Goal: Task Accomplishment & Management: Use online tool/utility

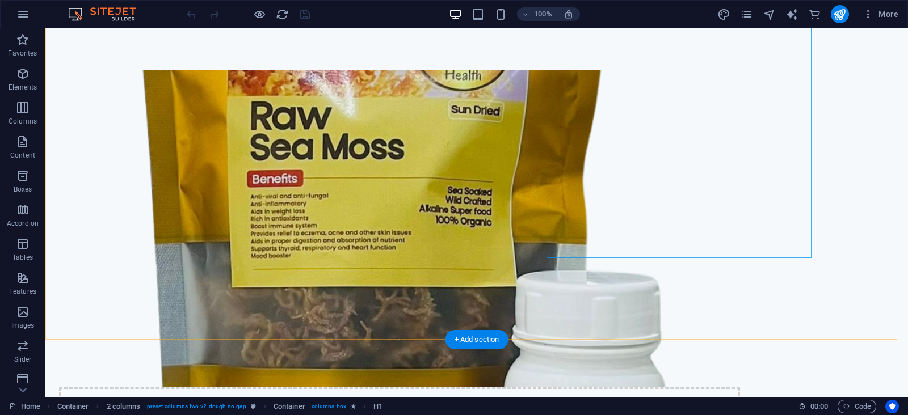
scroll to position [1562, 0]
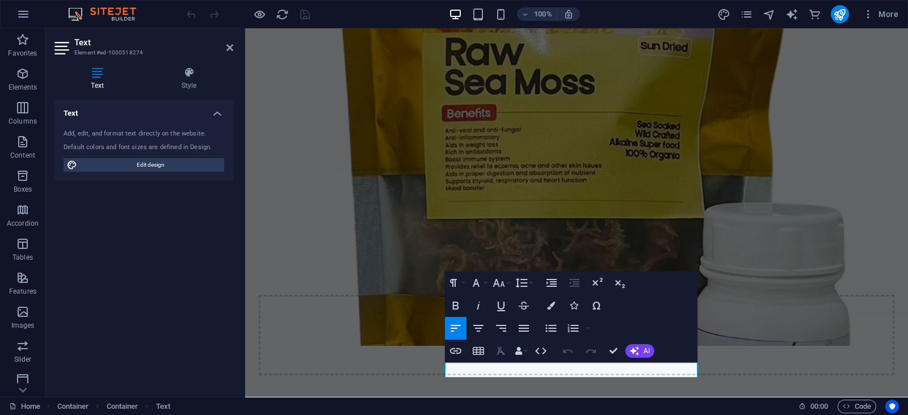
scroll to position [1520, 0]
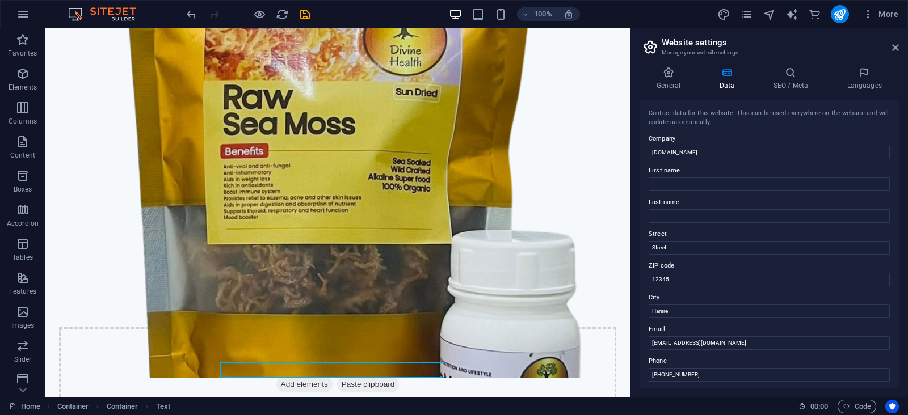
click at [899, 44] on aside "Website settings Manage your website settings General Data SEO / Meta Languages…" at bounding box center [769, 212] width 278 height 369
click at [895, 47] on icon at bounding box center [895, 47] width 7 height 9
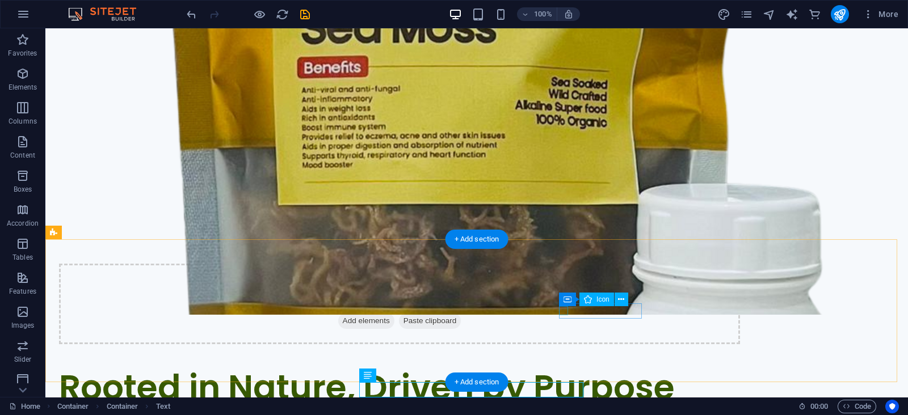
select select "xMidYMid"
select select "px"
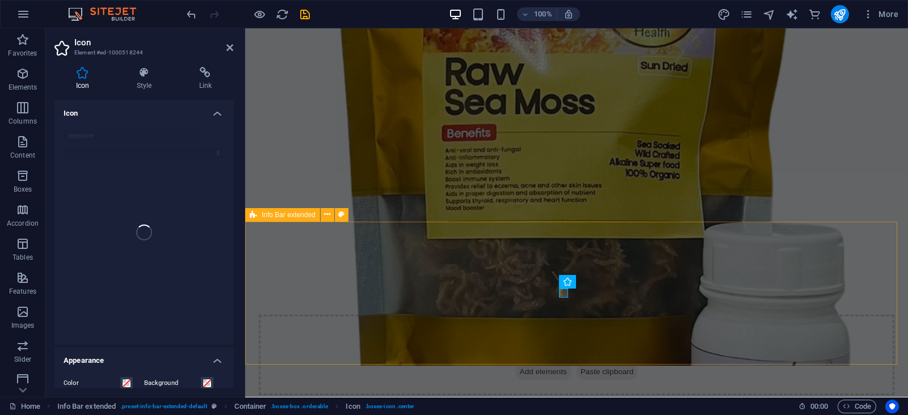
scroll to position [1517, 0]
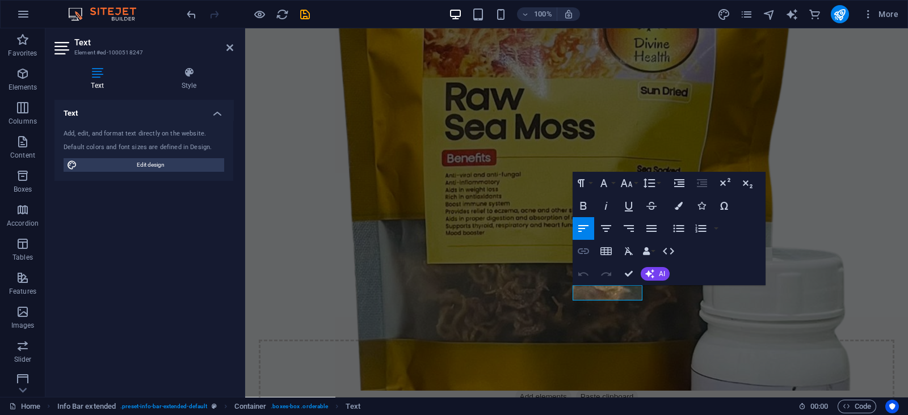
click at [587, 247] on icon "button" at bounding box center [584, 252] width 14 height 14
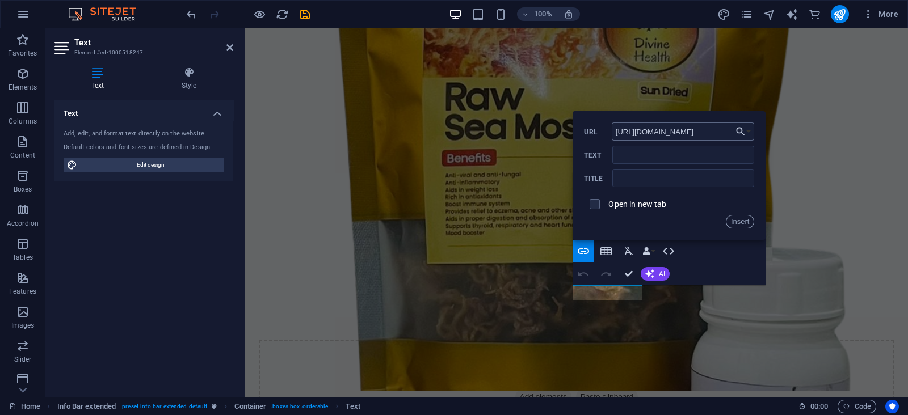
drag, startPoint x: 659, startPoint y: 131, endPoint x: 715, endPoint y: 126, distance: 55.8
click at [715, 126] on input "[URL][DOMAIN_NAME]" at bounding box center [683, 132] width 143 height 18
type input "[URL][DOMAIN_NAME]"
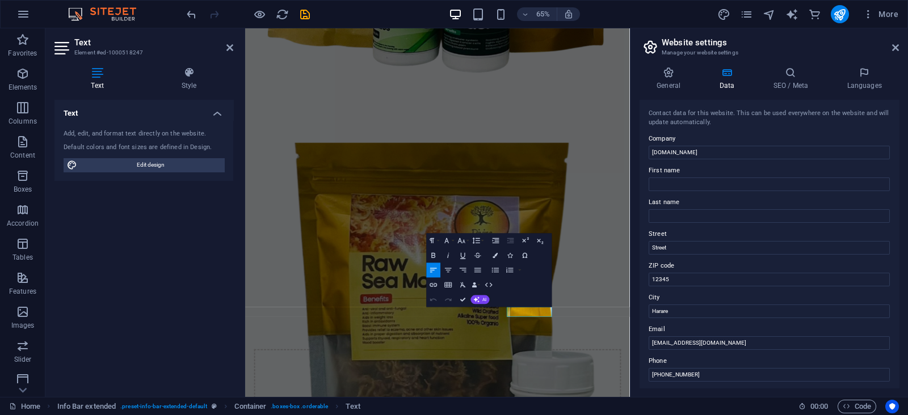
scroll to position [1385, 0]
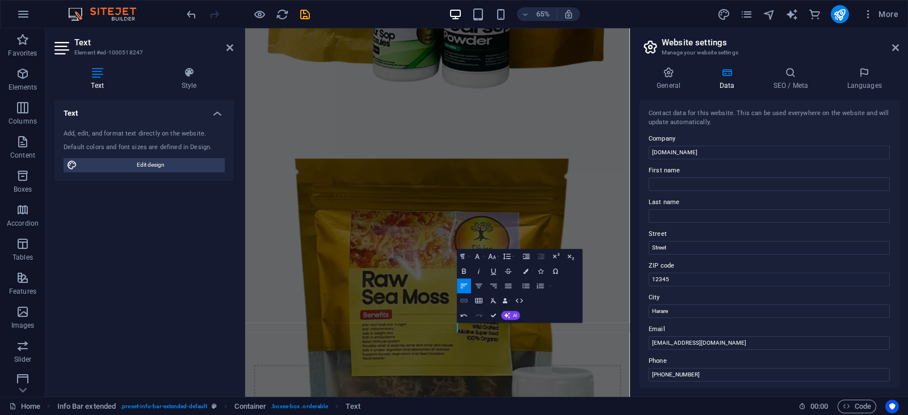
click at [464, 298] on icon "button" at bounding box center [464, 300] width 9 height 9
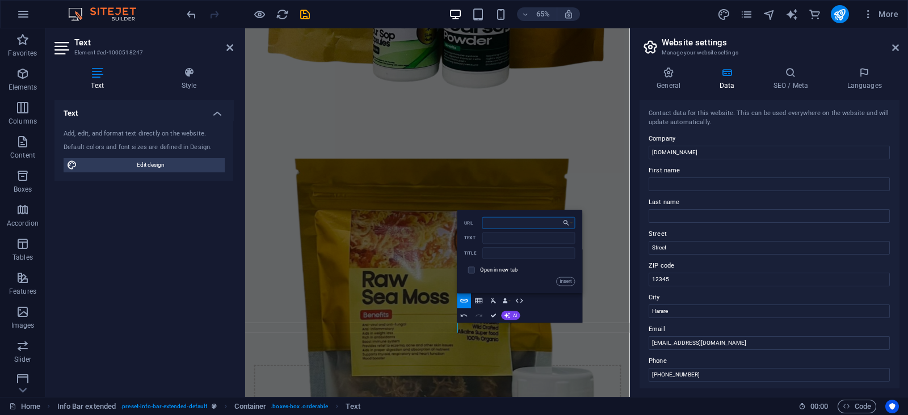
paste input "[URL][DOMAIN_NAME]"
click at [515, 225] on input "[URL][DOMAIN_NAME]" at bounding box center [528, 223] width 93 height 12
type input "[URL][DOMAIN_NAME]"
click at [895, 49] on icon at bounding box center [895, 47] width 7 height 9
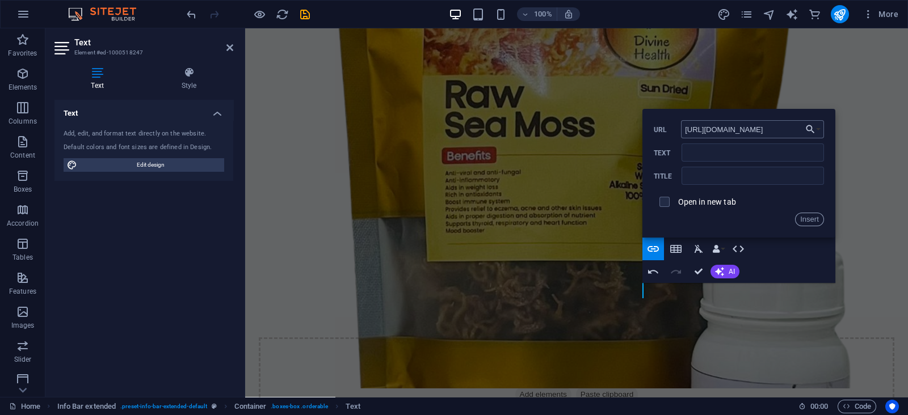
click at [735, 126] on input "[URL][DOMAIN_NAME]" at bounding box center [752, 129] width 143 height 18
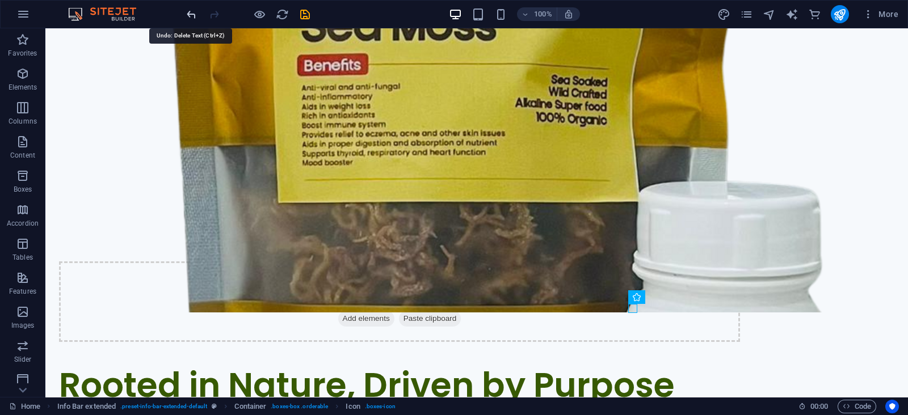
click at [194, 12] on icon "undo" at bounding box center [191, 14] width 13 height 13
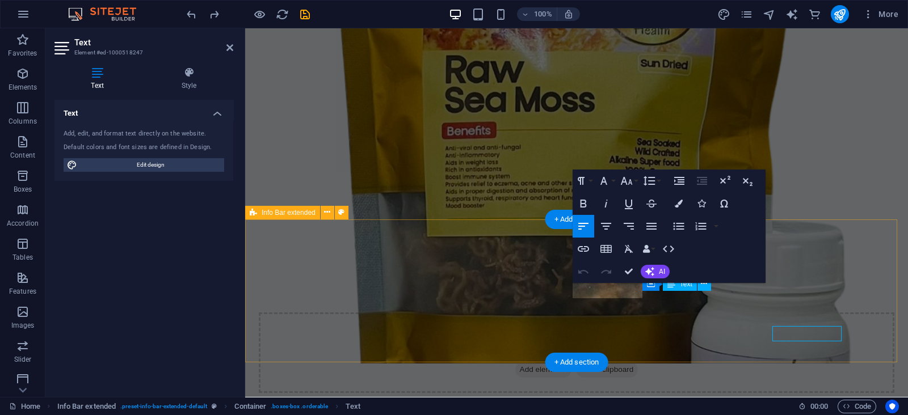
scroll to position [1520, 0]
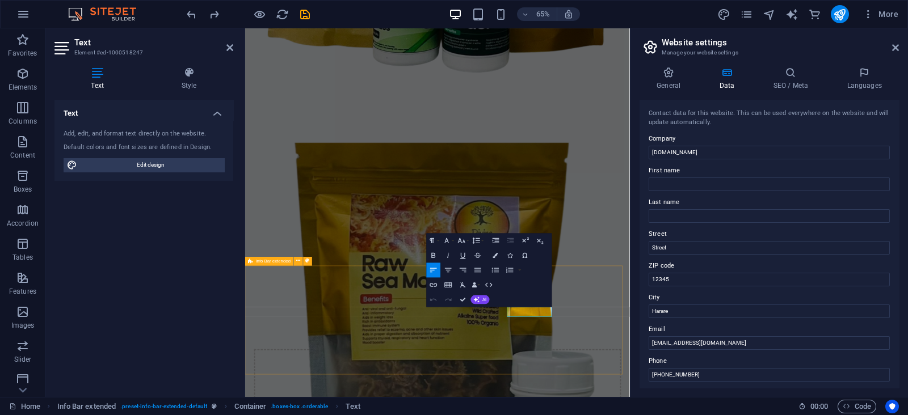
scroll to position [1385, 0]
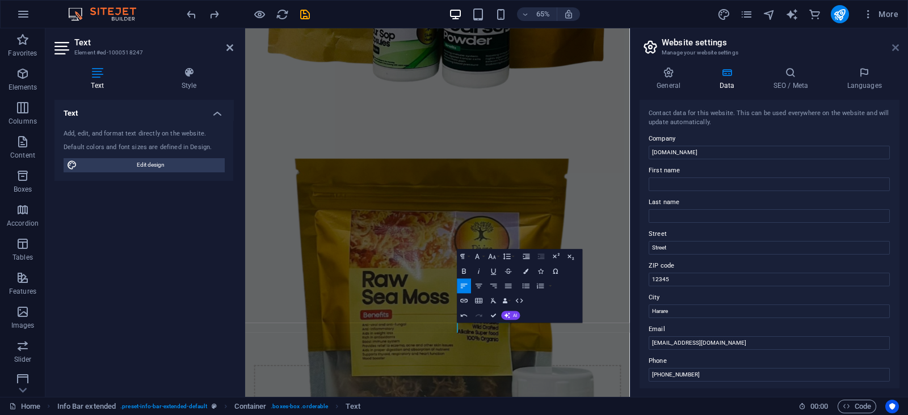
click at [894, 49] on icon at bounding box center [895, 47] width 7 height 9
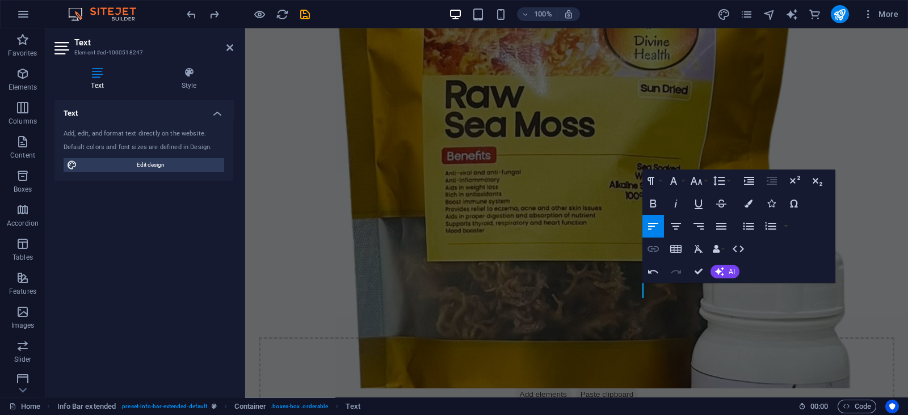
click at [656, 244] on icon "button" at bounding box center [653, 249] width 14 height 14
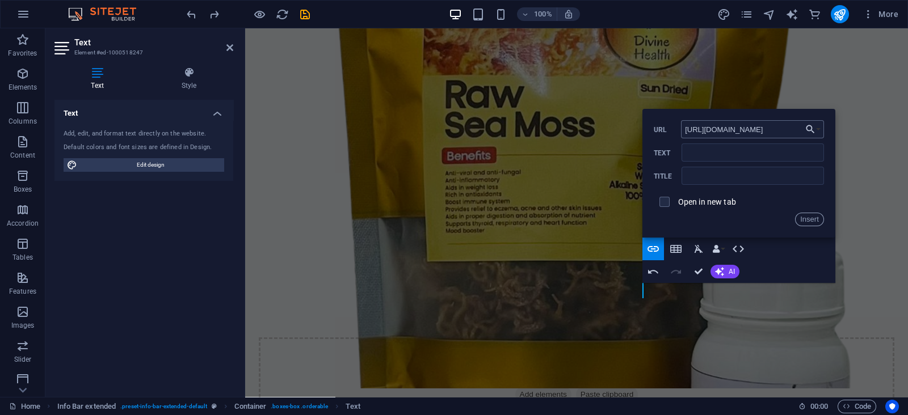
drag, startPoint x: 731, startPoint y: 129, endPoint x: 783, endPoint y: 127, distance: 51.2
click at [783, 127] on input "[URL][DOMAIN_NAME]" at bounding box center [752, 129] width 143 height 18
type input "[URL][DOMAIN_NAME]"
click at [735, 149] on input "Text" at bounding box center [753, 153] width 142 height 18
paste input "263774514211"
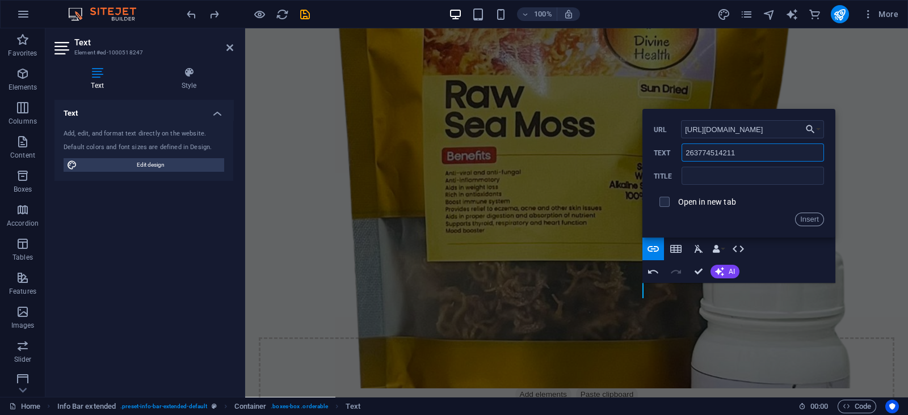
click at [692, 148] on input "263774514211" at bounding box center [753, 153] width 142 height 18
type input "[PHONE_NUMBER]"
click at [664, 203] on input "checkbox" at bounding box center [663, 200] width 10 height 10
checkbox input "true"
click at [803, 221] on button "Insert" at bounding box center [809, 220] width 29 height 14
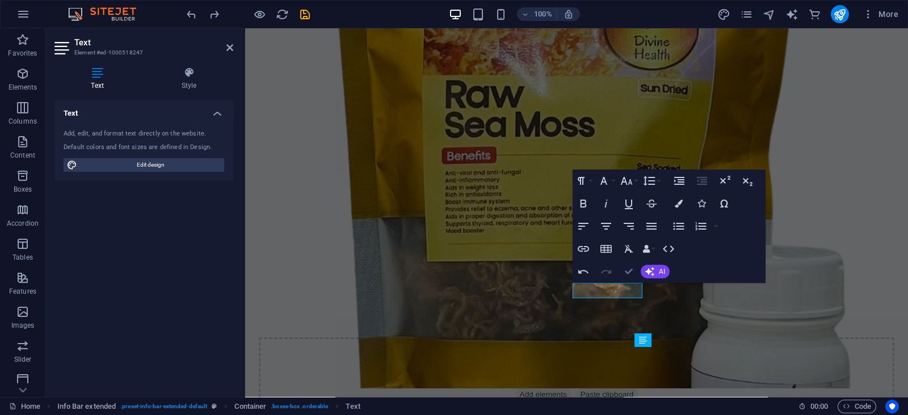
scroll to position [1545, 0]
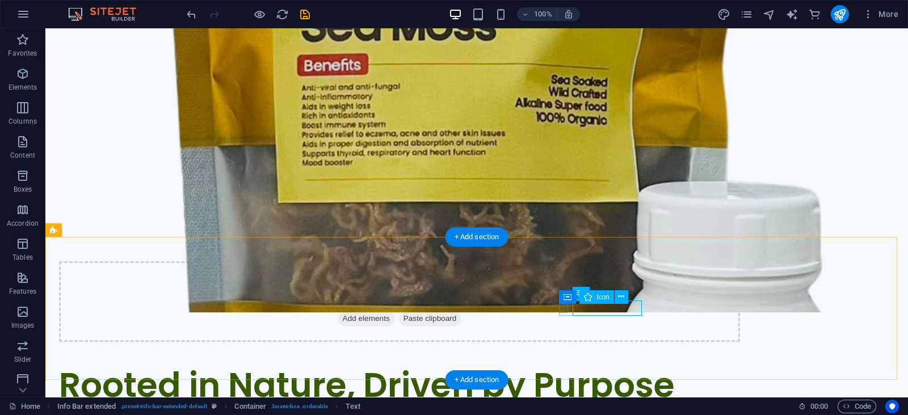
select select "xMidYMid"
select select "px"
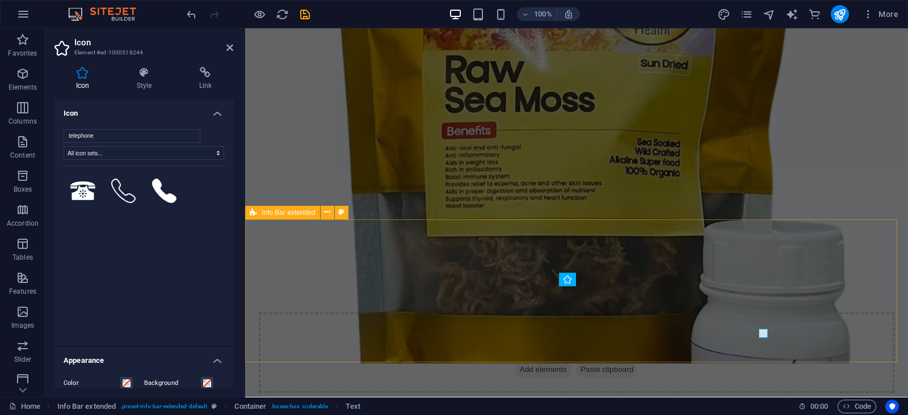
scroll to position [1520, 0]
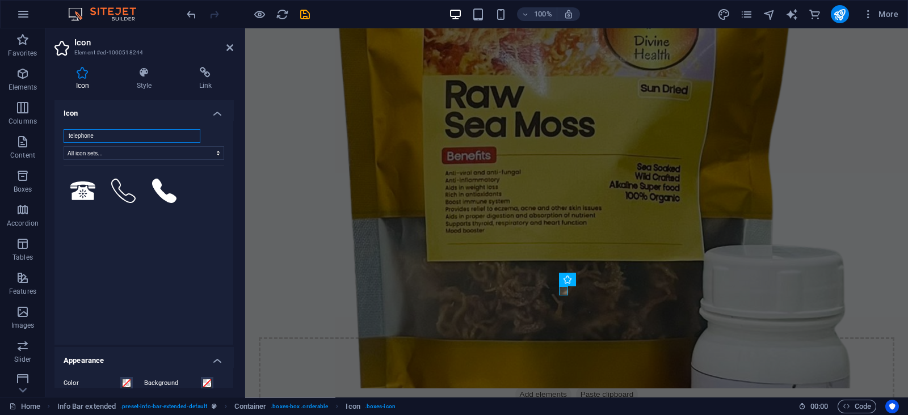
click at [169, 134] on input "telephone" at bounding box center [132, 136] width 137 height 14
type input "t"
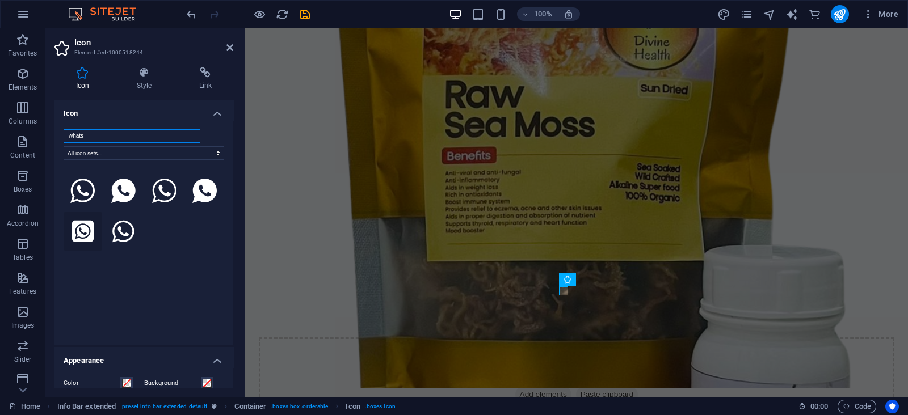
type input "whats"
click at [81, 228] on icon at bounding box center [83, 232] width 22 height 22
click at [232, 47] on icon at bounding box center [229, 47] width 7 height 9
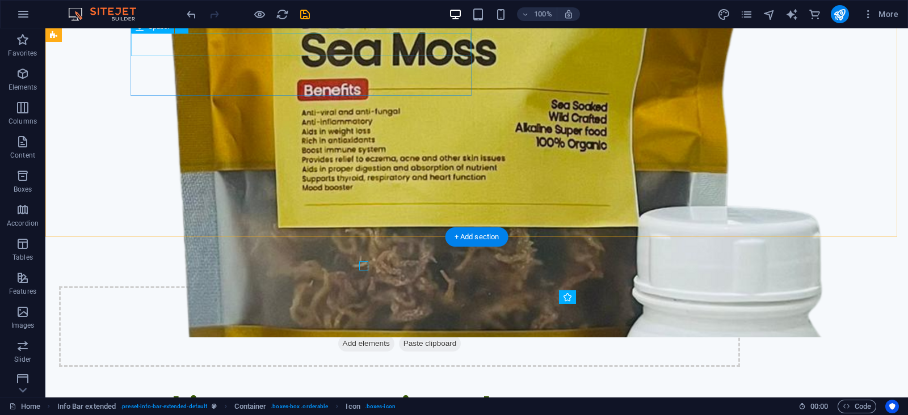
scroll to position [1545, 0]
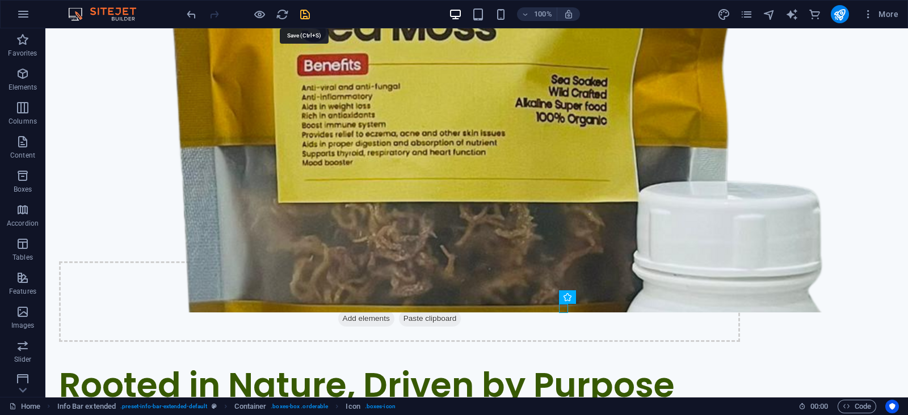
click at [305, 14] on icon "save" at bounding box center [304, 14] width 13 height 13
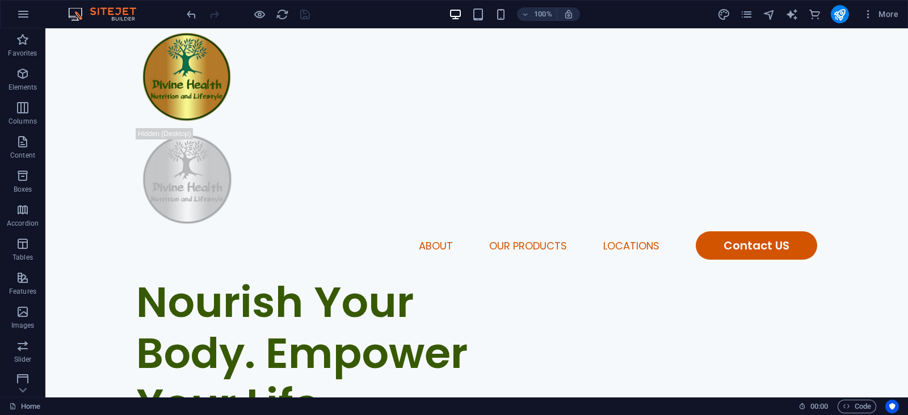
scroll to position [0, 0]
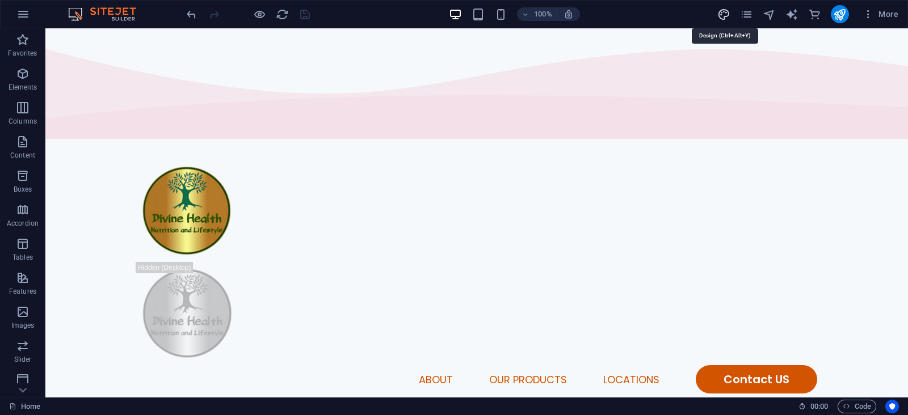
click at [721, 8] on icon "design" at bounding box center [723, 14] width 13 height 13
select select "px"
select select "300"
select select "px"
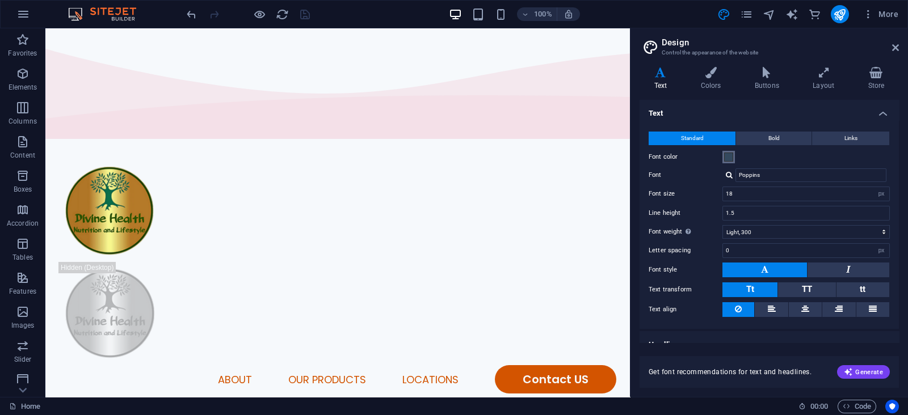
click at [725, 156] on span at bounding box center [728, 157] width 9 height 9
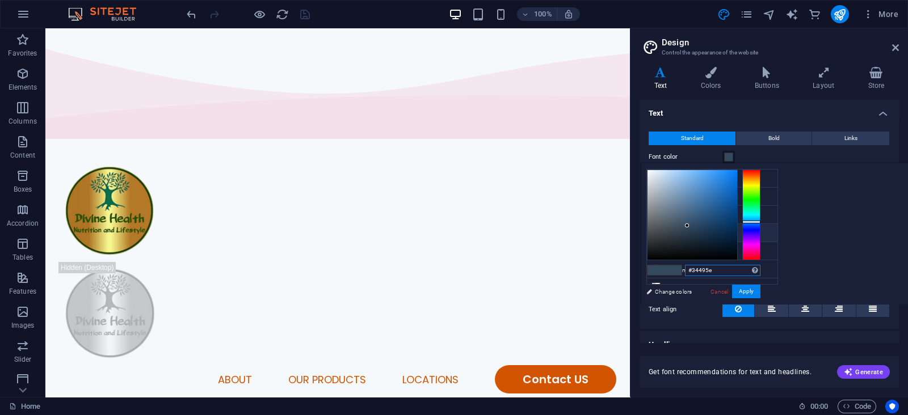
click at [760, 268] on input "#34495e" at bounding box center [722, 270] width 75 height 11
click at [760, 291] on button "Apply" at bounding box center [746, 292] width 28 height 14
type input "#000000"
drag, startPoint x: 828, startPoint y: 222, endPoint x: 779, endPoint y: 266, distance: 65.9
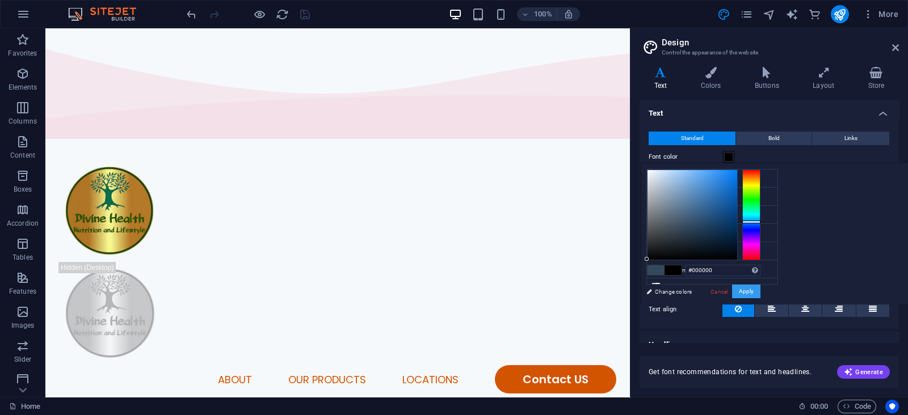
click at [779, 266] on div "less Background color #F6F9FC Primary color #D35400 Secondary color #375903 Fon…" at bounding box center [774, 233] width 267 height 141
click at [760, 293] on button "Apply" at bounding box center [746, 292] width 28 height 14
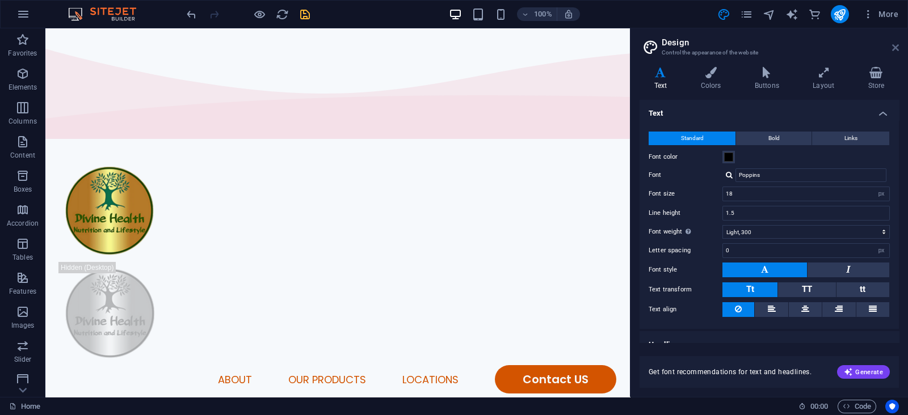
click at [894, 47] on icon at bounding box center [895, 47] width 7 height 9
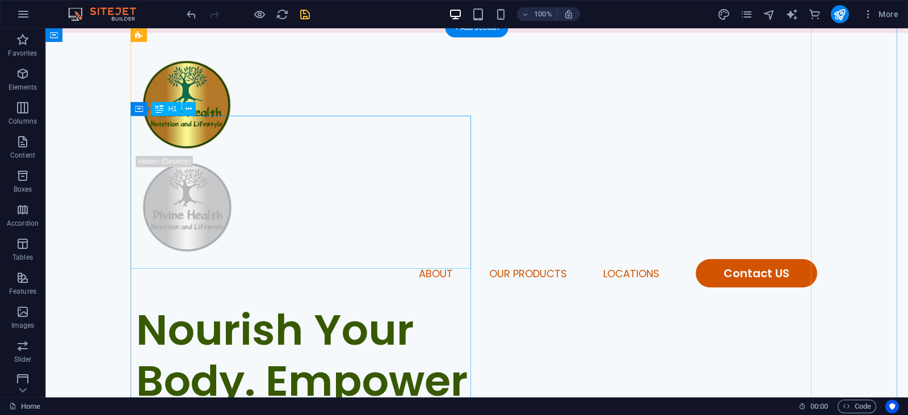
scroll to position [98, 0]
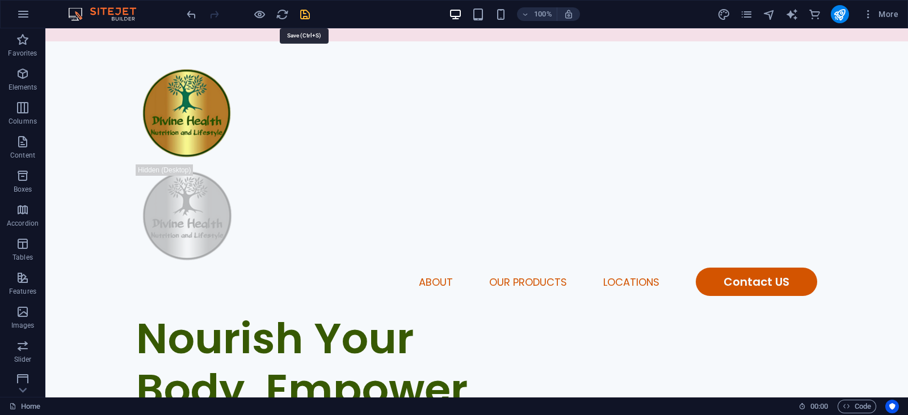
click at [302, 16] on icon "save" at bounding box center [304, 14] width 13 height 13
click at [846, 12] on icon "publish" at bounding box center [839, 14] width 13 height 13
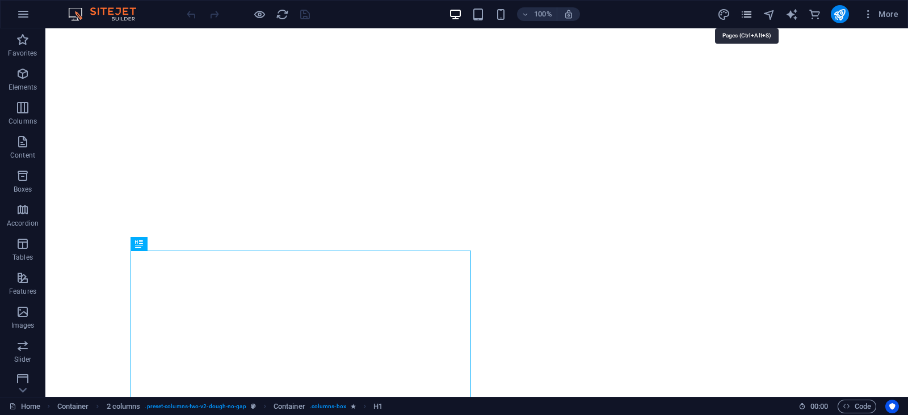
click at [743, 10] on icon "pages" at bounding box center [746, 14] width 13 height 13
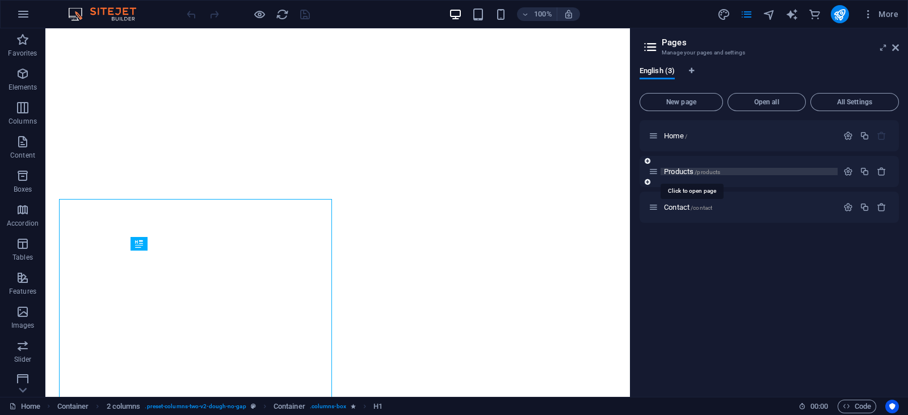
click at [667, 169] on span "Products /products" at bounding box center [692, 171] width 56 height 9
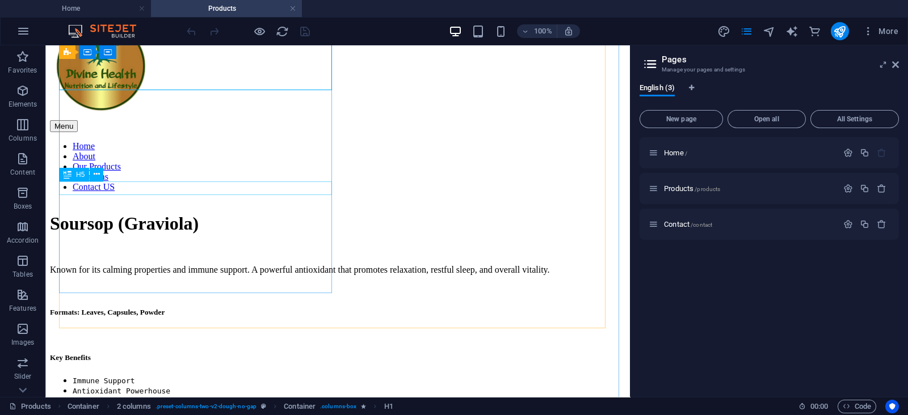
scroll to position [286, 0]
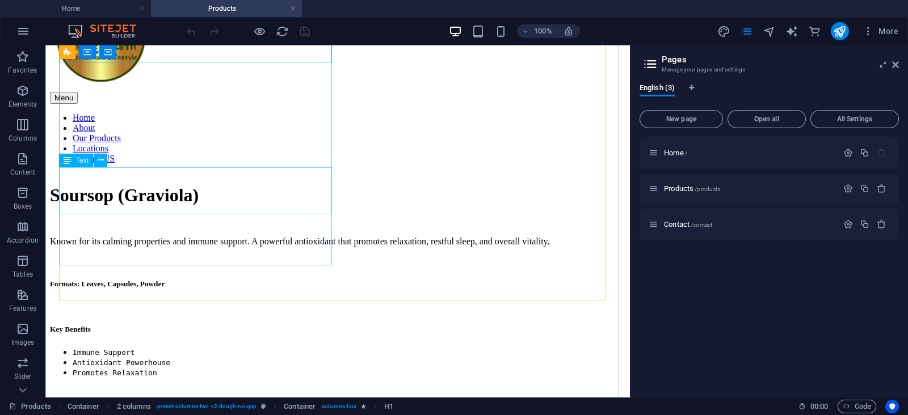
click at [99, 347] on div "Immune Support Antioxidant Powerhouse Promotes Relaxation" at bounding box center [337, 362] width 575 height 31
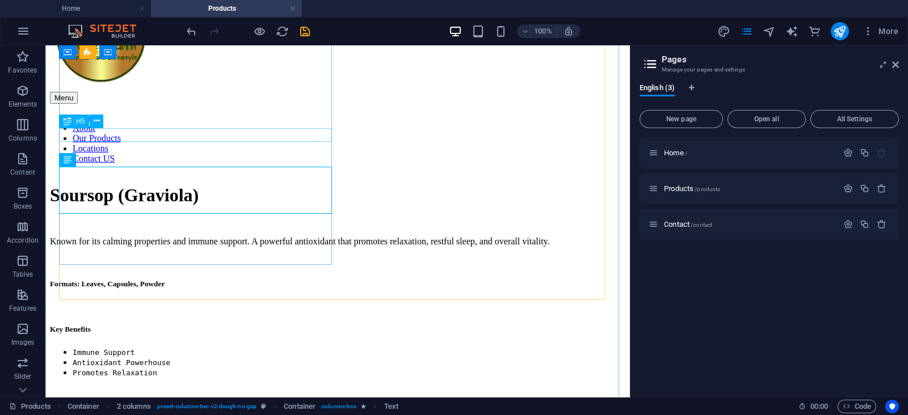
click at [166, 280] on div "Formats: Leaves, Capsules, Powder" at bounding box center [337, 284] width 575 height 9
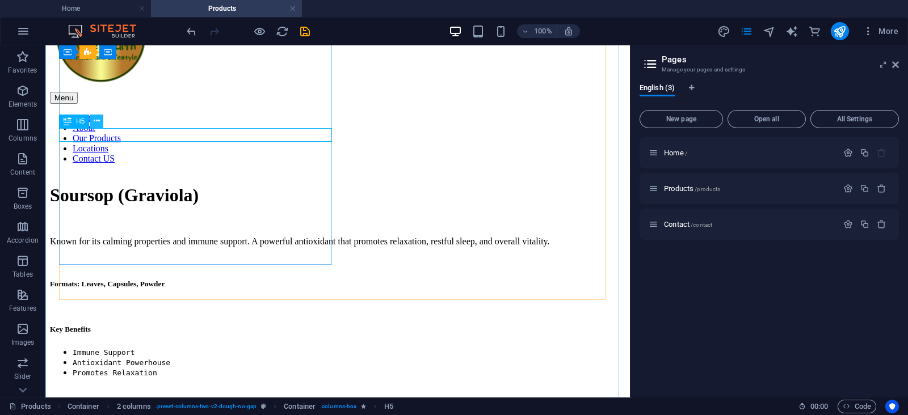
click at [92, 120] on button at bounding box center [97, 122] width 14 height 14
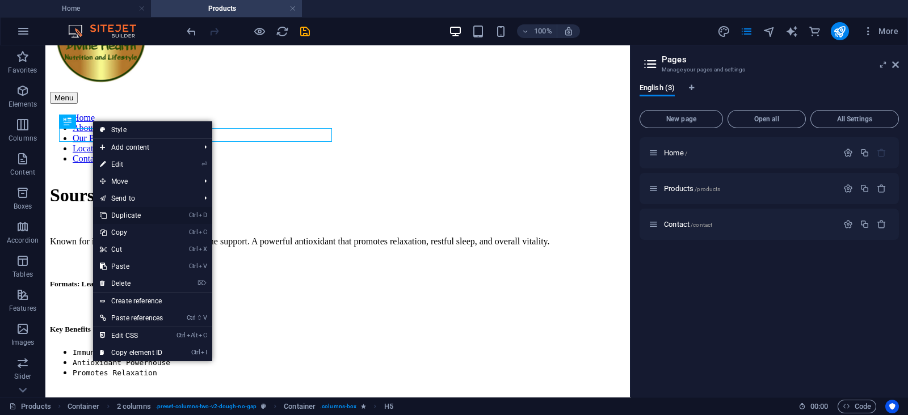
click at [167, 221] on link "Ctrl D Duplicate" at bounding box center [131, 215] width 77 height 17
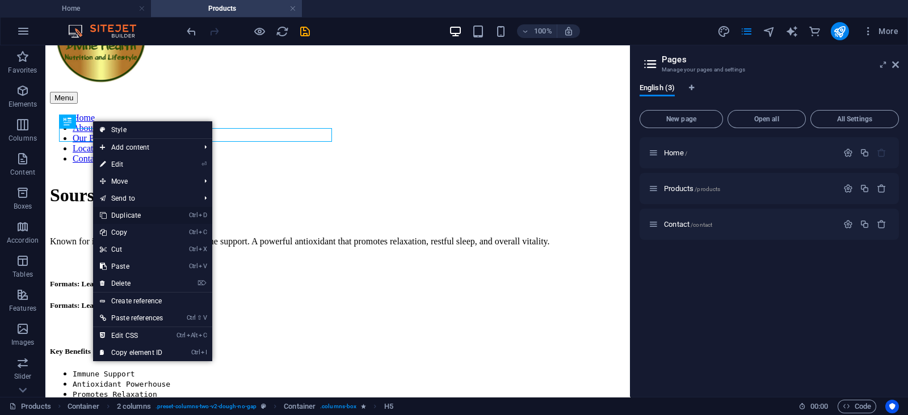
scroll to position [280, 0]
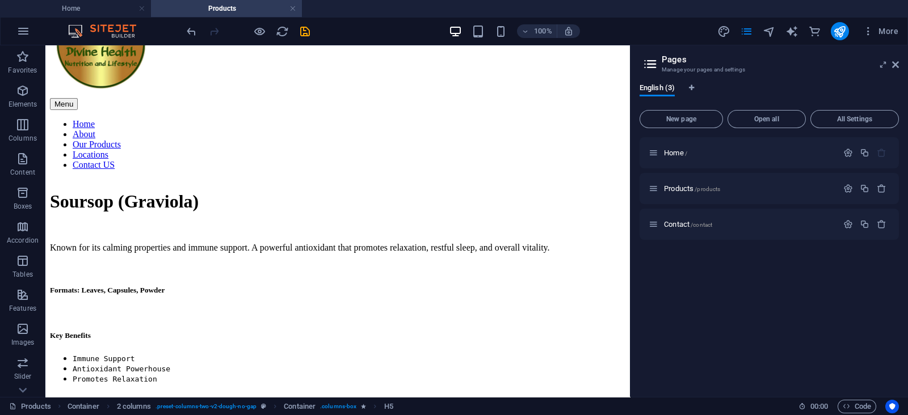
drag, startPoint x: 168, startPoint y: 145, endPoint x: 155, endPoint y: 227, distance: 82.8
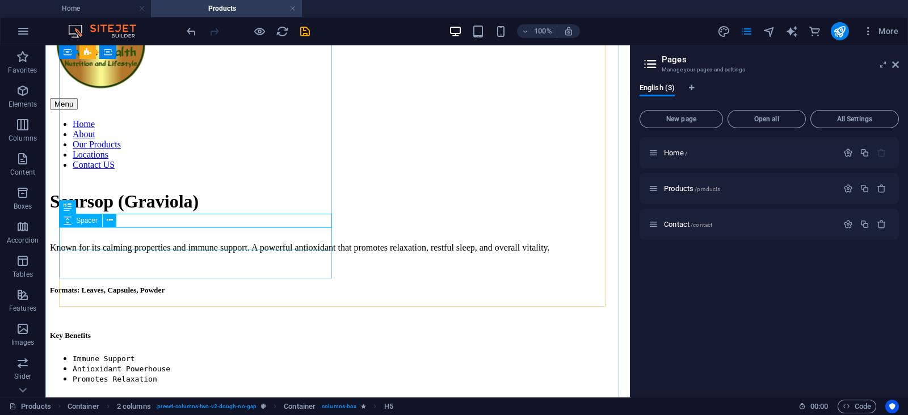
click at [185, 397] on div "Formats: Leaves, Capsules, Powder" at bounding box center [337, 401] width 575 height 9
click at [74, 397] on div "REad More" at bounding box center [337, 401] width 575 height 9
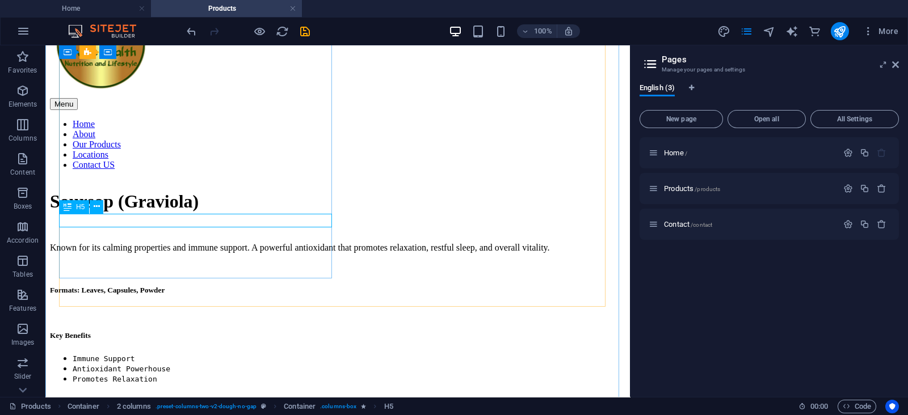
click at [74, 397] on div "REad More" at bounding box center [337, 401] width 575 height 9
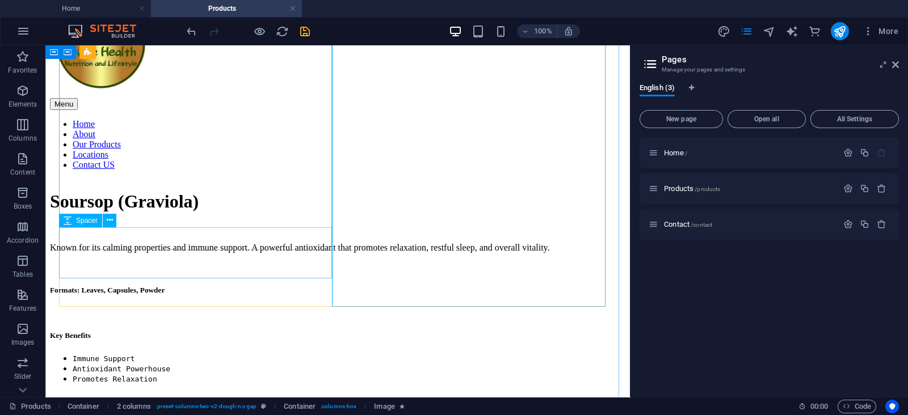
click at [124, 397] on div "Learn More" at bounding box center [337, 401] width 575 height 9
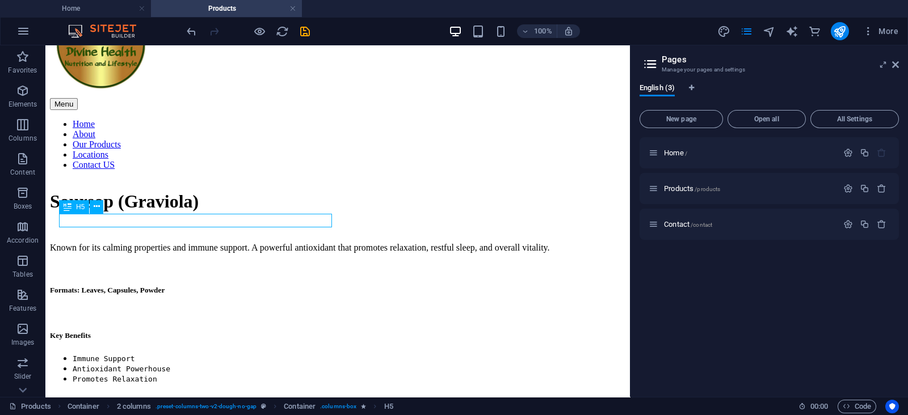
click at [124, 397] on div "Learn More" at bounding box center [337, 401] width 575 height 9
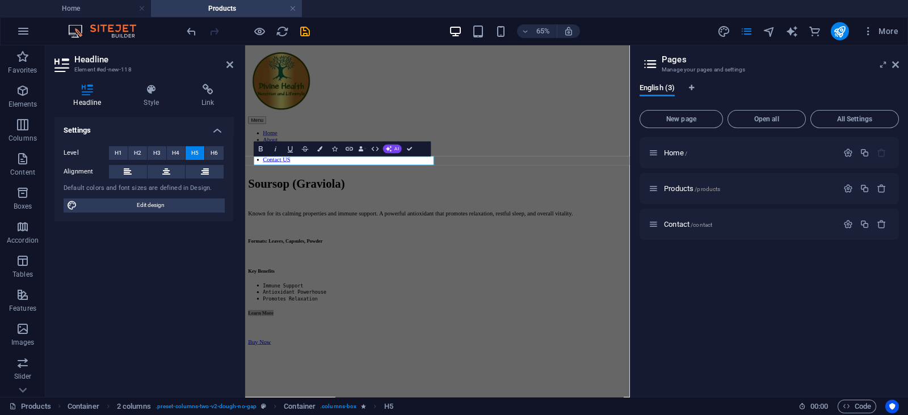
click at [124, 220] on div "Level H1 H2 H3 H4 H5 H6 Alignment Default colors and font sizes are defined in …" at bounding box center [143, 179] width 179 height 85
click at [348, 149] on icon "button" at bounding box center [349, 150] width 7 height 4
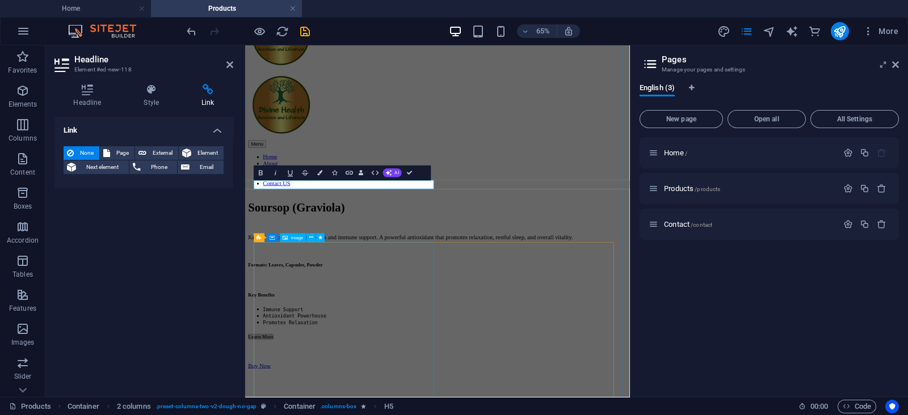
scroll to position [249, 0]
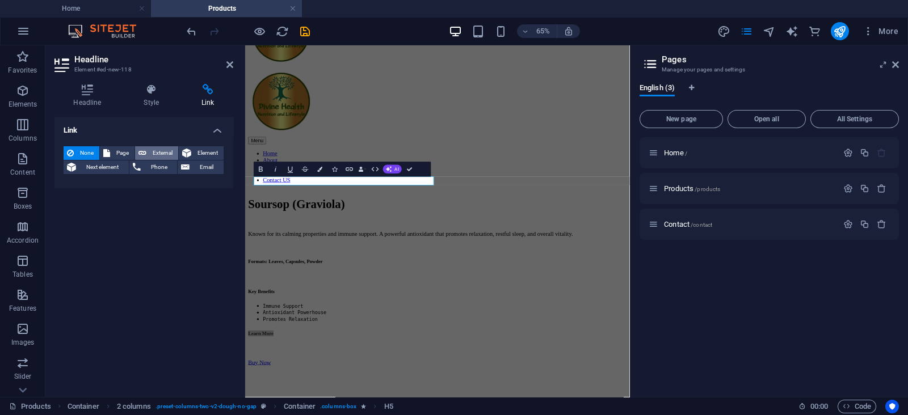
click at [154, 153] on span "External" at bounding box center [162, 153] width 25 height 14
select select "blank"
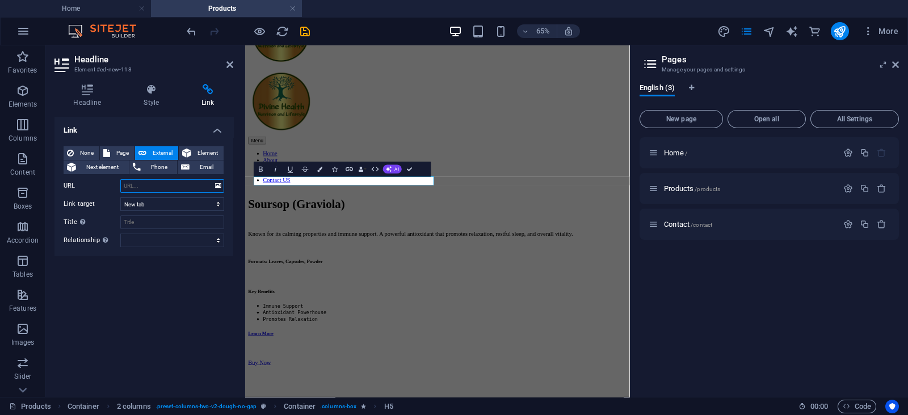
paste input "https://cdn1.site-media.eu/images/document/19608690/SOURSOAPFLYER-gZI3YeCIHsxBQ…"
type input "https://cdn1.site-media.eu/images/document/19608690/SOURSOAPFLYER-gZI3YeCIHsxBQ…"
click at [191, 289] on div "Link None Page External Element Next element Phone Email Page Home Products Con…" at bounding box center [143, 252] width 179 height 271
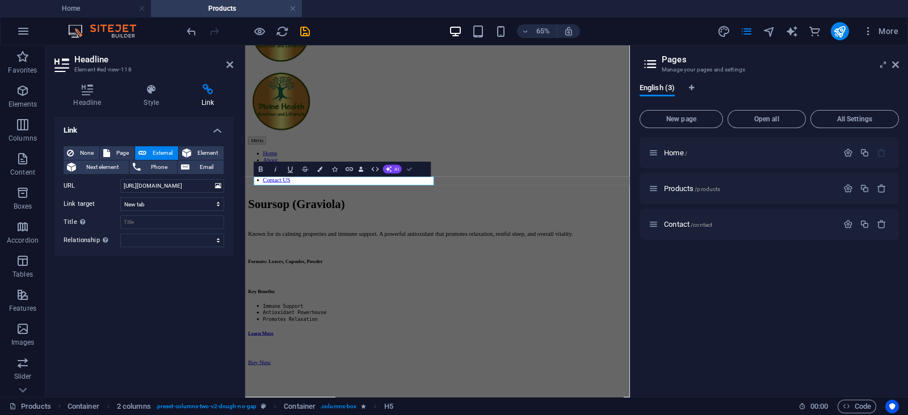
drag, startPoint x: 363, startPoint y: 124, endPoint x: 409, endPoint y: 169, distance: 64.2
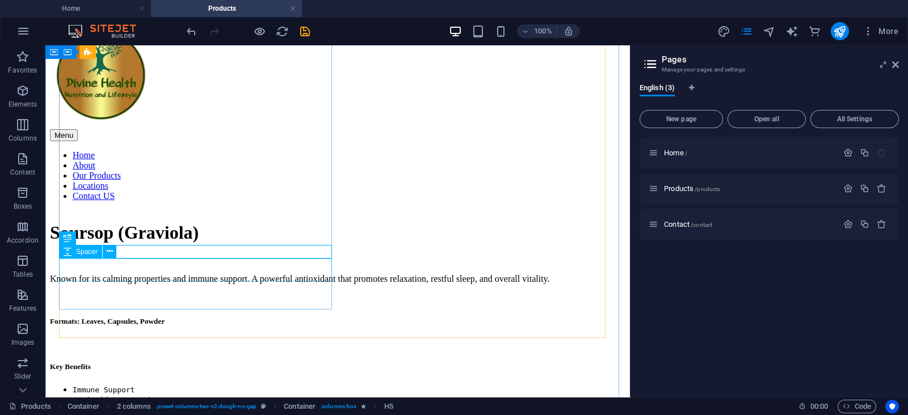
click at [70, 239] on icon at bounding box center [68, 239] width 8 height 14
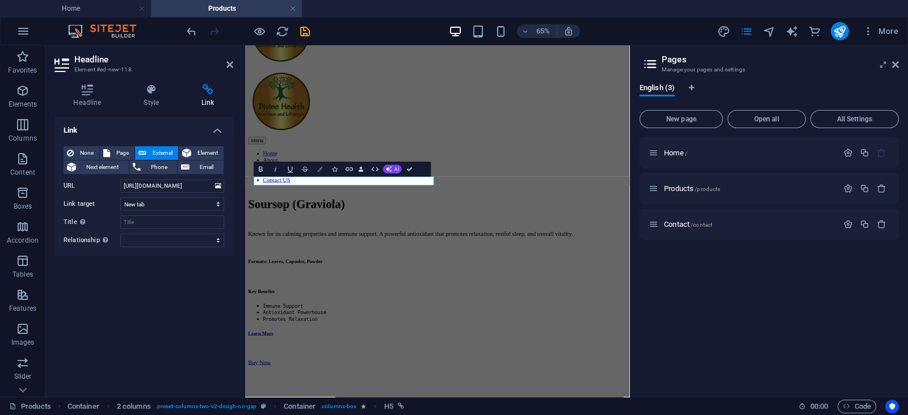
click at [319, 169] on icon "button" at bounding box center [319, 169] width 5 height 5
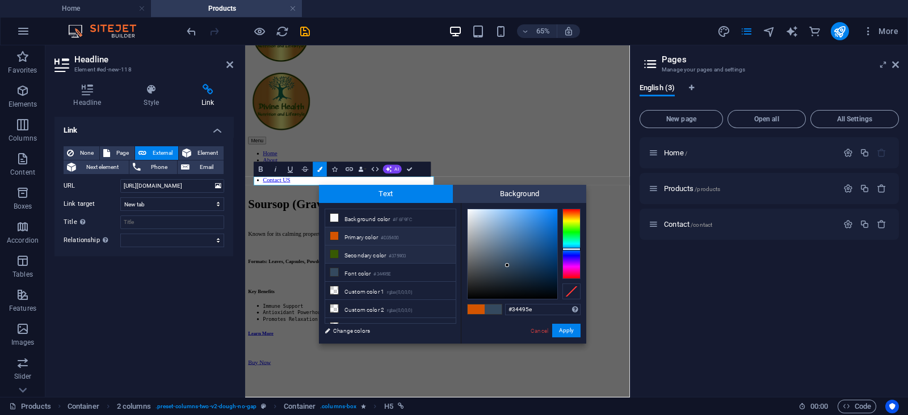
click at [361, 253] on li "Secondary color #375903" at bounding box center [390, 255] width 131 height 18
type input "#375903"
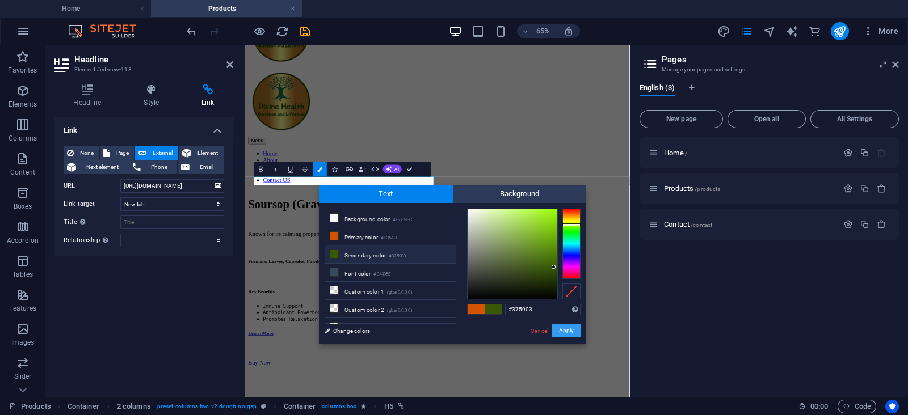
click at [565, 327] on button "Apply" at bounding box center [566, 331] width 28 height 14
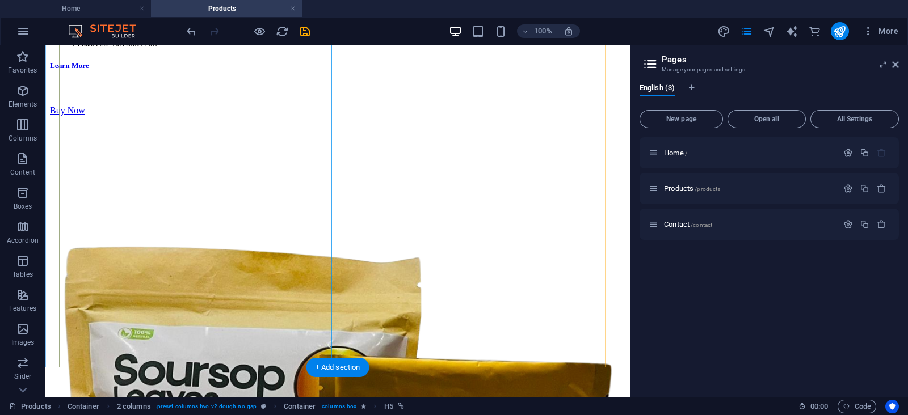
scroll to position [616, 0]
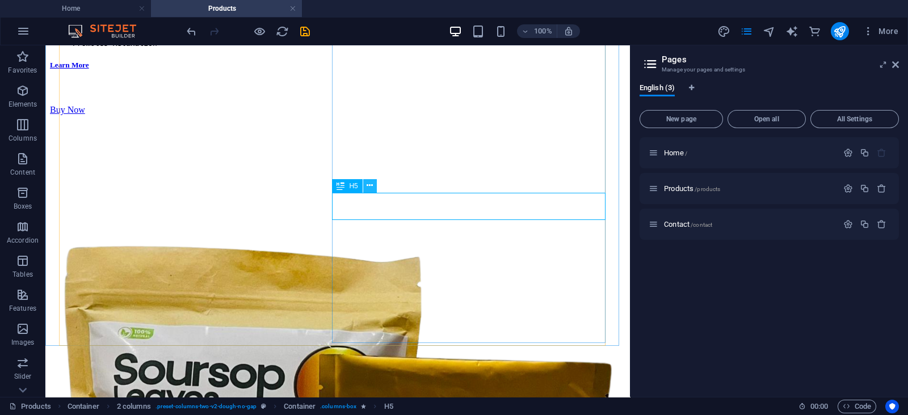
click at [369, 183] on icon at bounding box center [370, 186] width 6 height 12
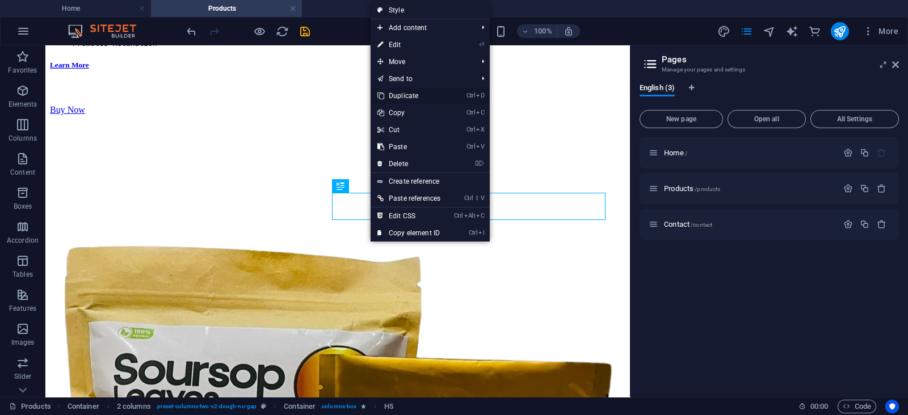
click at [418, 92] on link "Ctrl D Duplicate" at bounding box center [409, 95] width 77 height 17
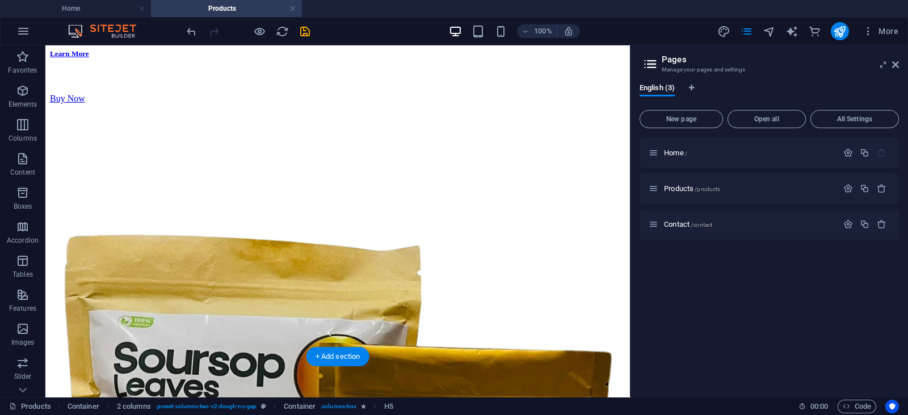
drag, startPoint x: 418, startPoint y: 222, endPoint x: 417, endPoint y: 294, distance: 71.5
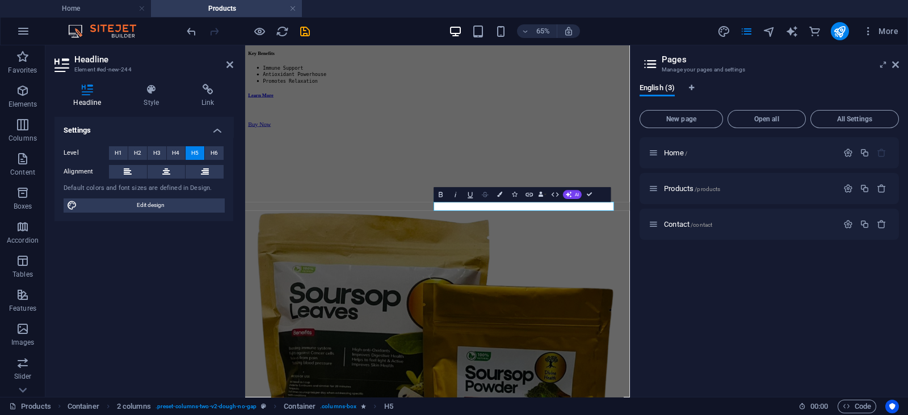
click at [487, 197] on icon "button" at bounding box center [485, 194] width 9 height 9
click at [486, 192] on icon "button" at bounding box center [485, 194] width 7 height 5
click at [525, 190] on button "Link" at bounding box center [530, 194] width 14 height 15
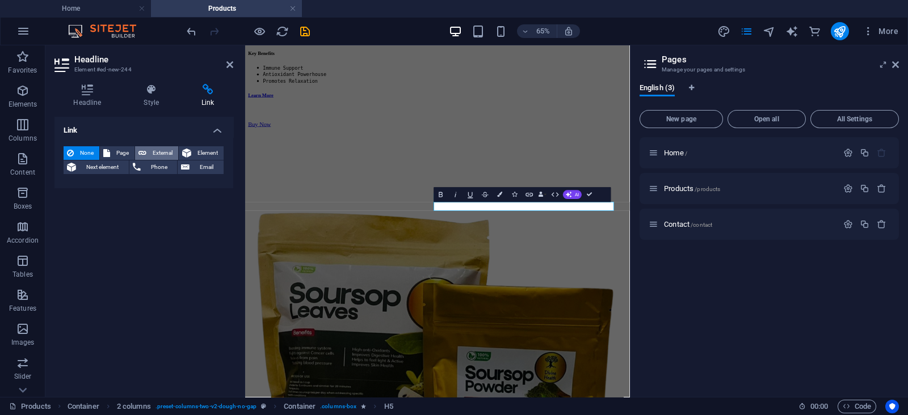
click at [154, 152] on span "External" at bounding box center [162, 153] width 25 height 14
select select "blank"
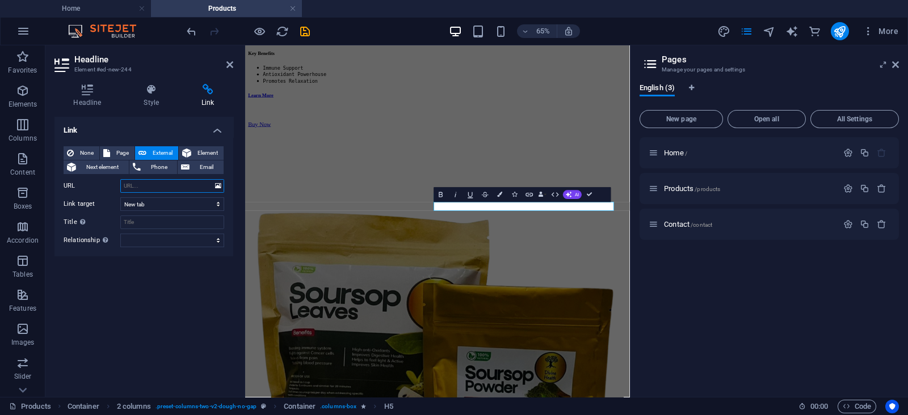
paste input "https://cdn1.site-media.eu/images/document/19608675/SEAMOSSFLYER-sOmBbi1K4Qhysm…"
type input "https://cdn1.site-media.eu/images/document/19608675/SEAMOSSFLYER-sOmBbi1K4Qhysm…"
click at [165, 267] on div "Link None Page External Element Next element Phone Email Page Home Products Con…" at bounding box center [143, 252] width 179 height 271
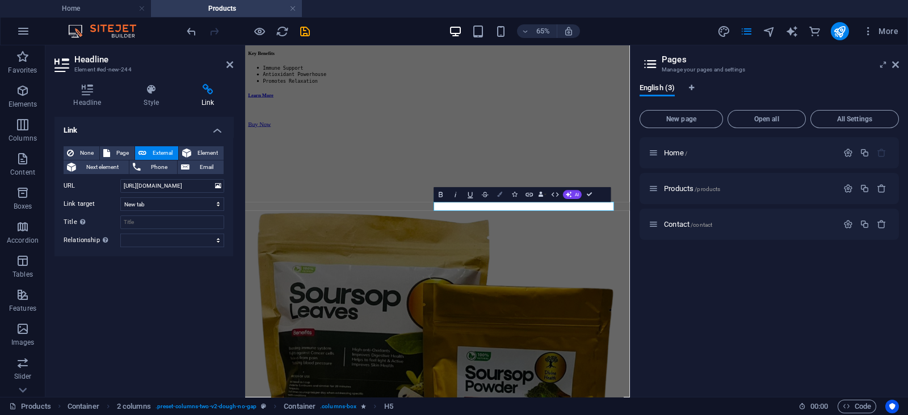
click at [498, 196] on icon "button" at bounding box center [500, 194] width 5 height 5
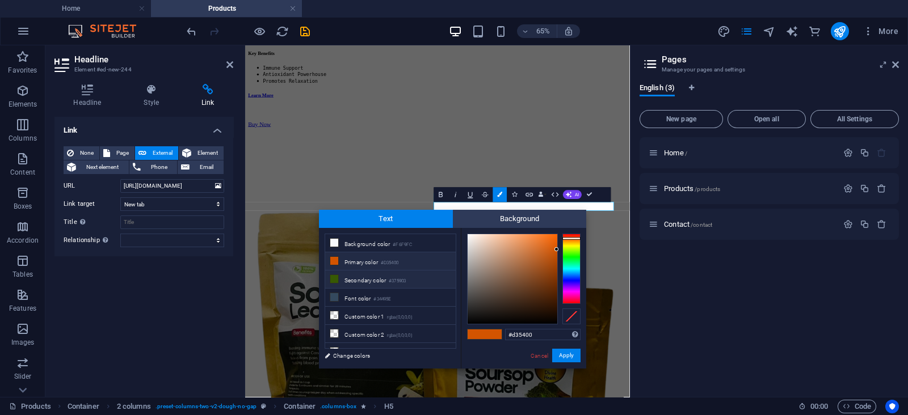
click at [396, 277] on small "#375903" at bounding box center [397, 281] width 17 height 8
type input "#375903"
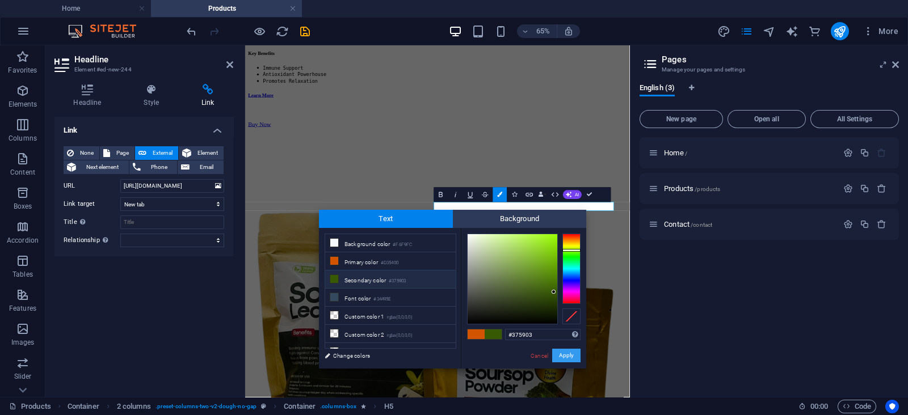
click at [570, 357] on button "Apply" at bounding box center [566, 356] width 28 height 14
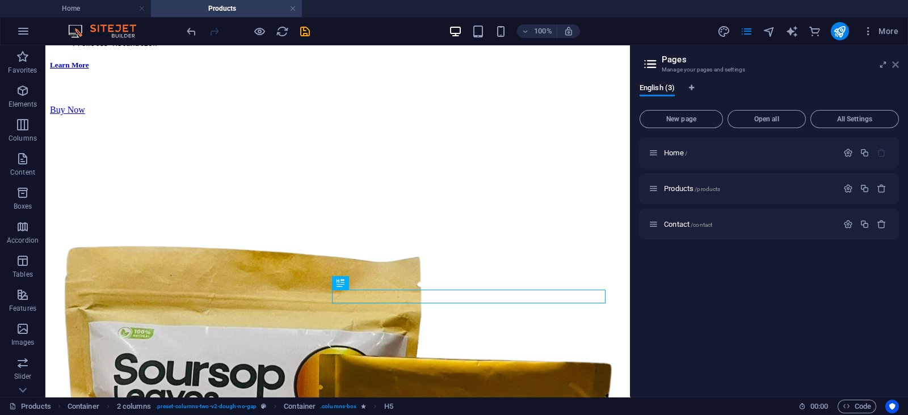
click at [895, 62] on icon at bounding box center [895, 64] width 7 height 9
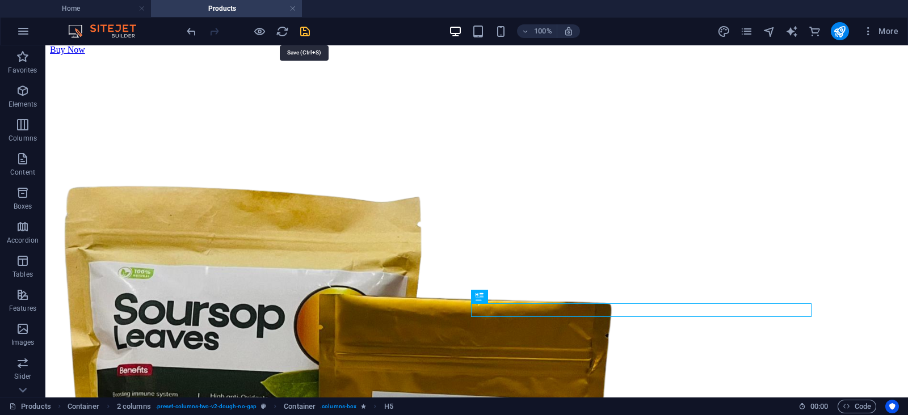
click at [304, 30] on icon "save" at bounding box center [304, 31] width 13 height 13
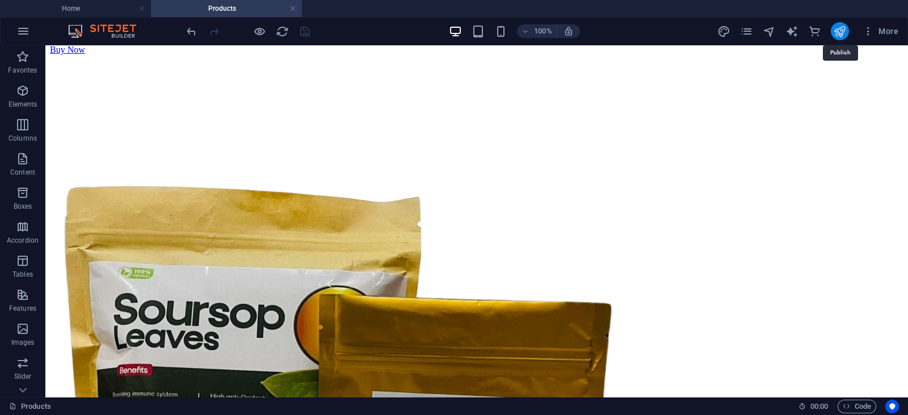
click at [844, 27] on icon "publish" at bounding box center [839, 31] width 13 height 13
